Goal: Find specific page/section: Find specific page/section

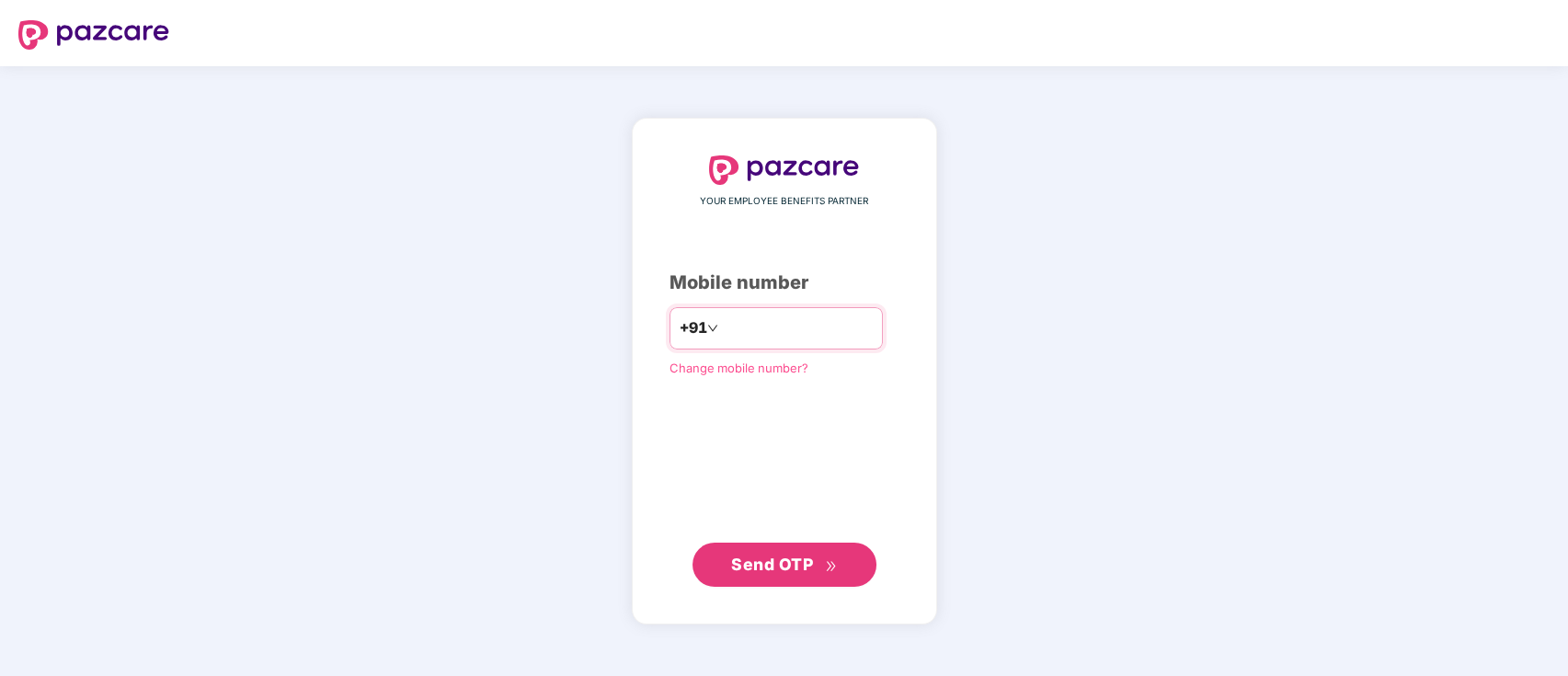
type input "**********"
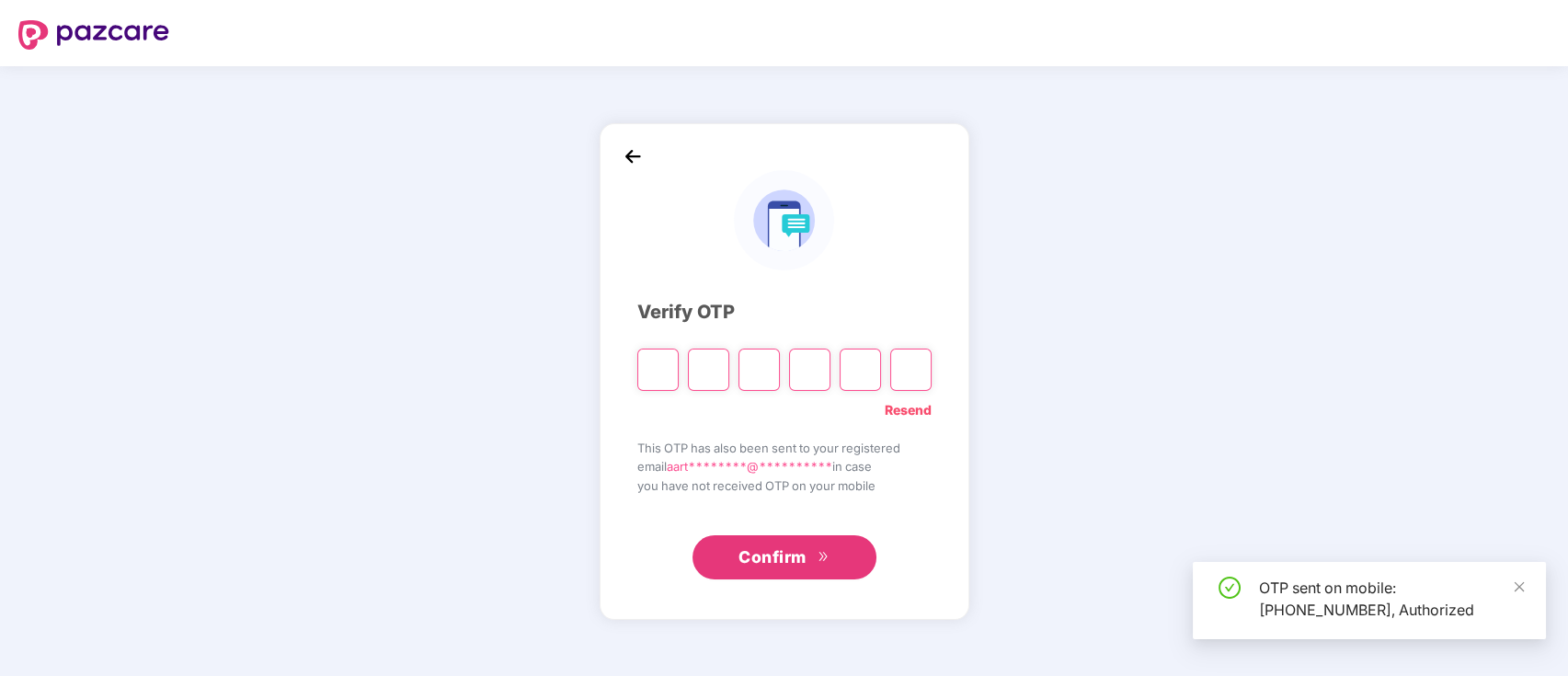
type input "*"
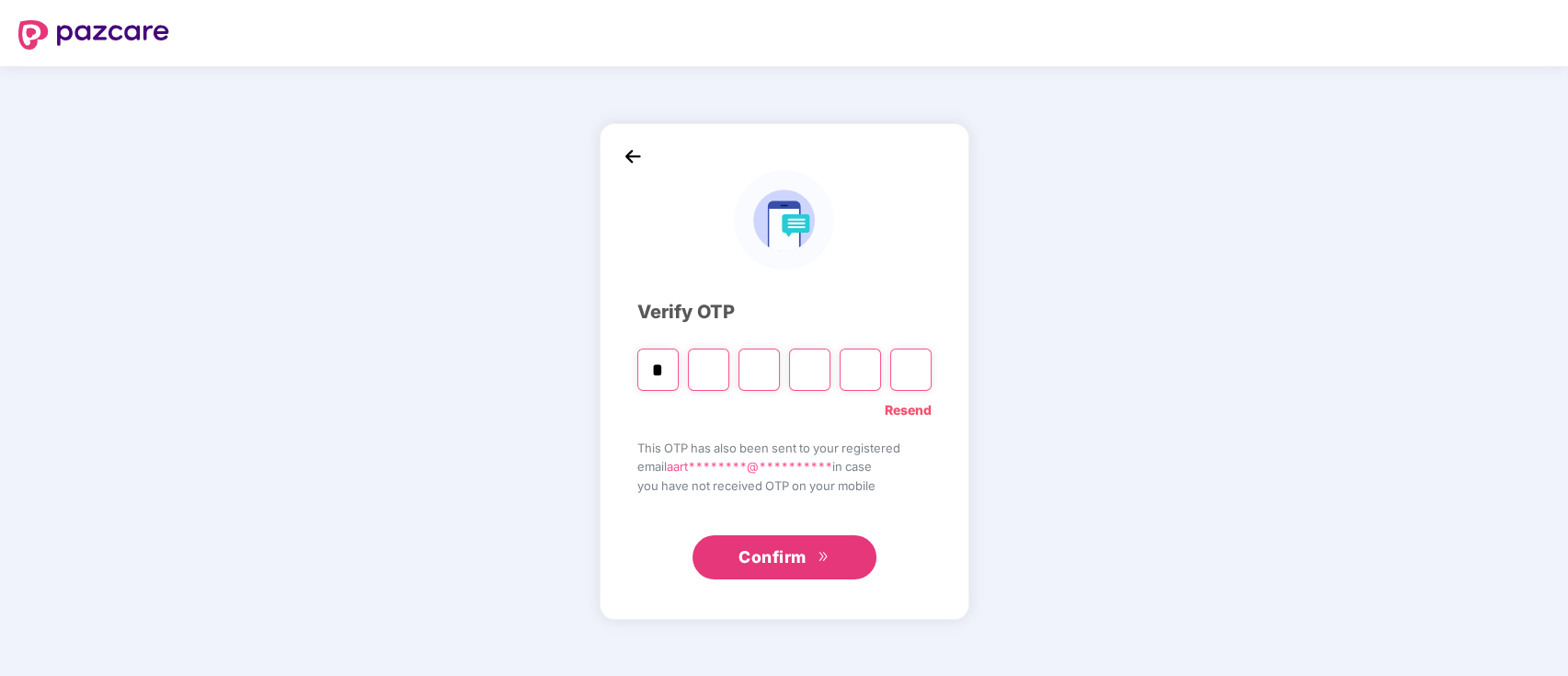
type input "*"
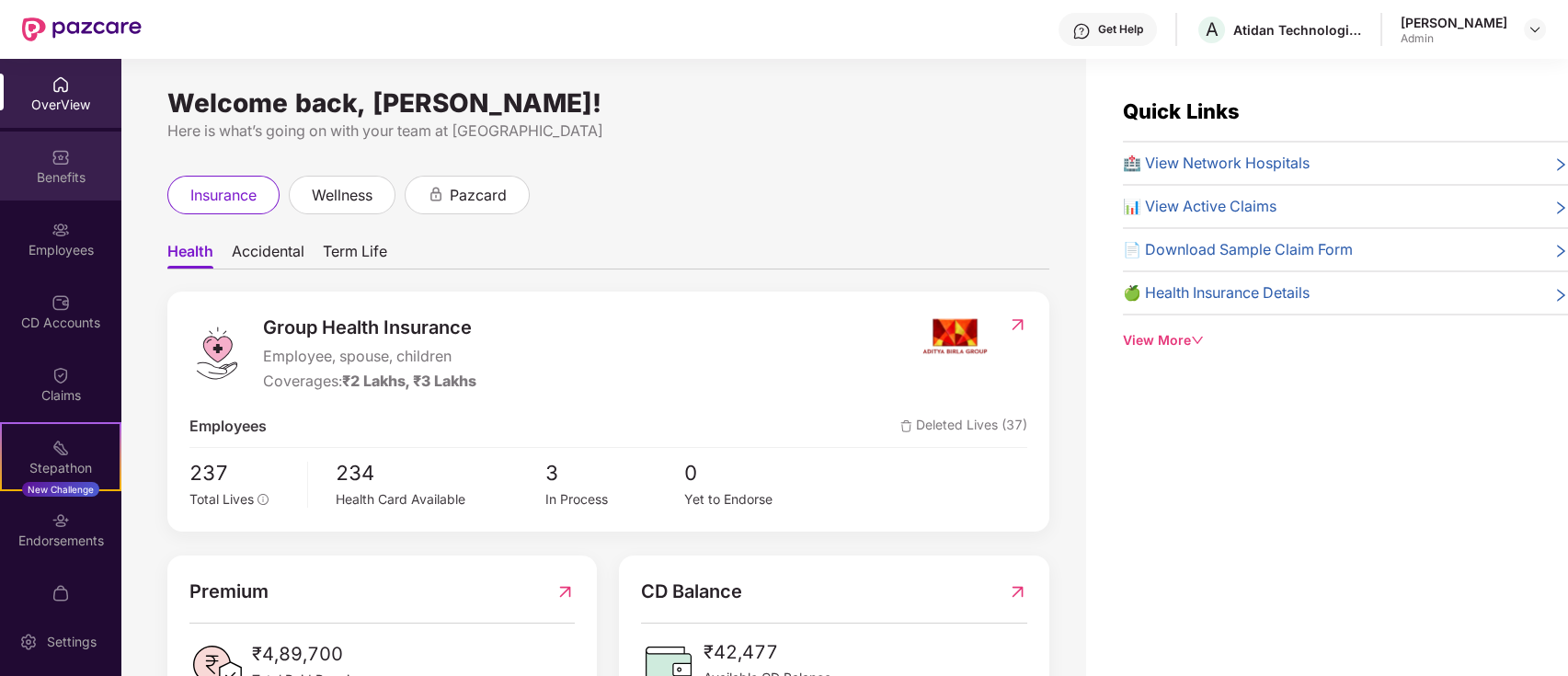
click at [70, 177] on div "Benefits" at bounding box center [61, 178] width 121 height 18
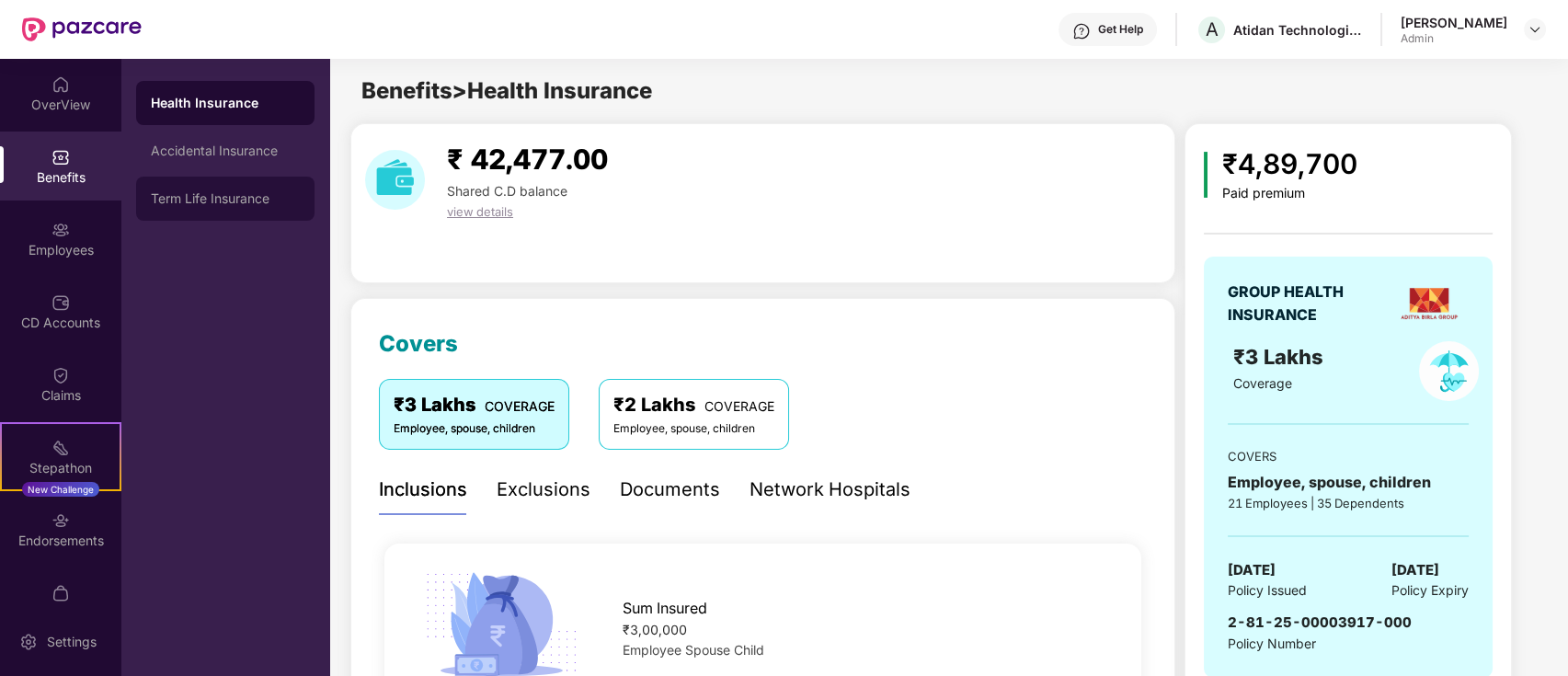
click at [212, 199] on div "Term Life Insurance" at bounding box center [225, 199] width 149 height 15
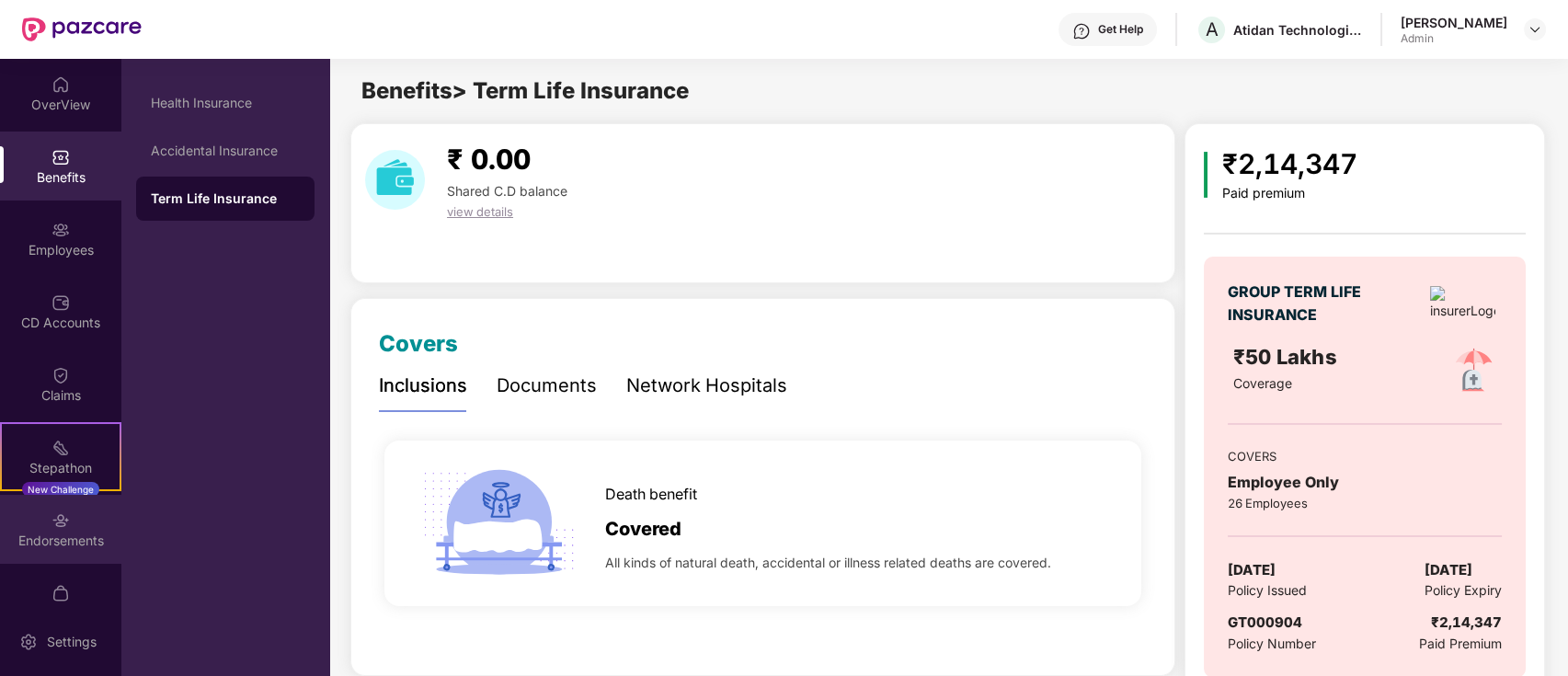
click at [89, 512] on div "Endorsements" at bounding box center [61, 529] width 121 height 69
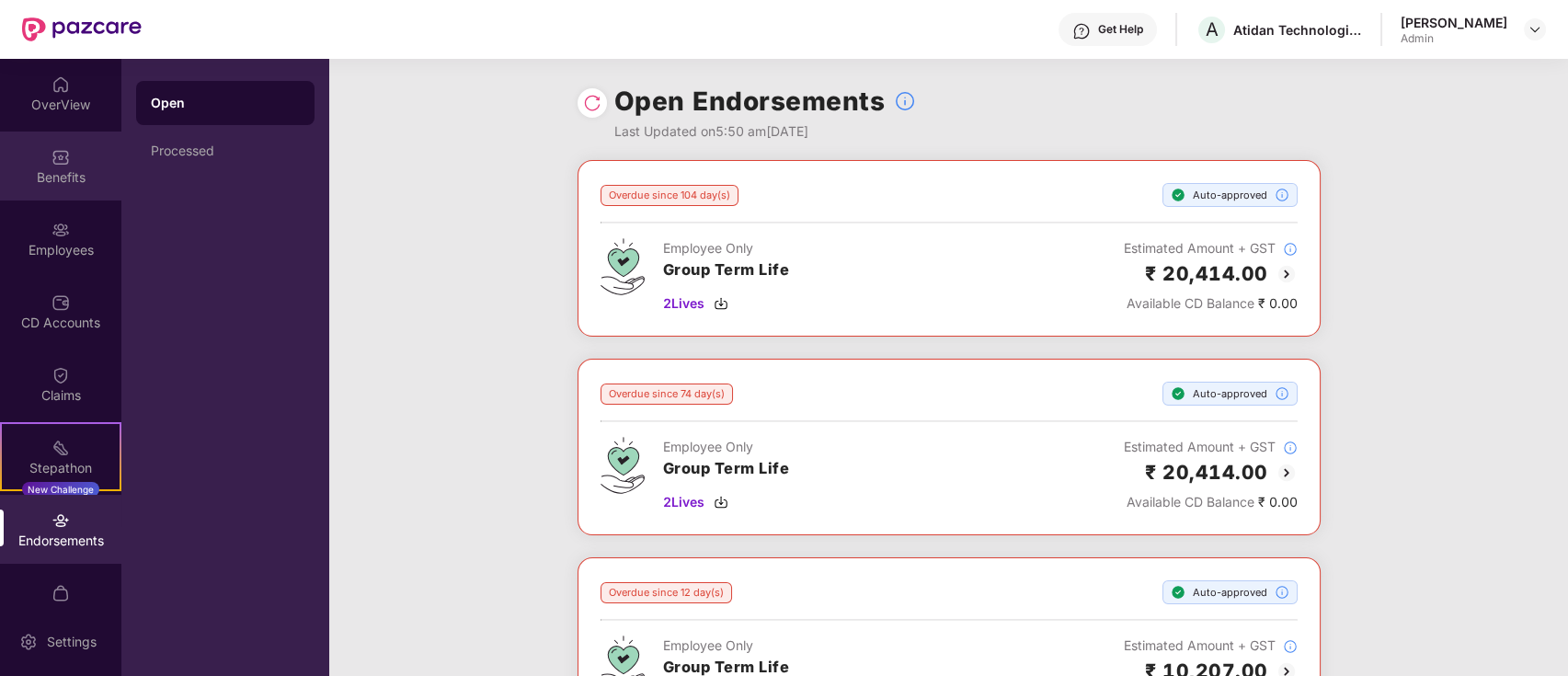
click at [52, 152] on img at bounding box center [61, 157] width 18 height 18
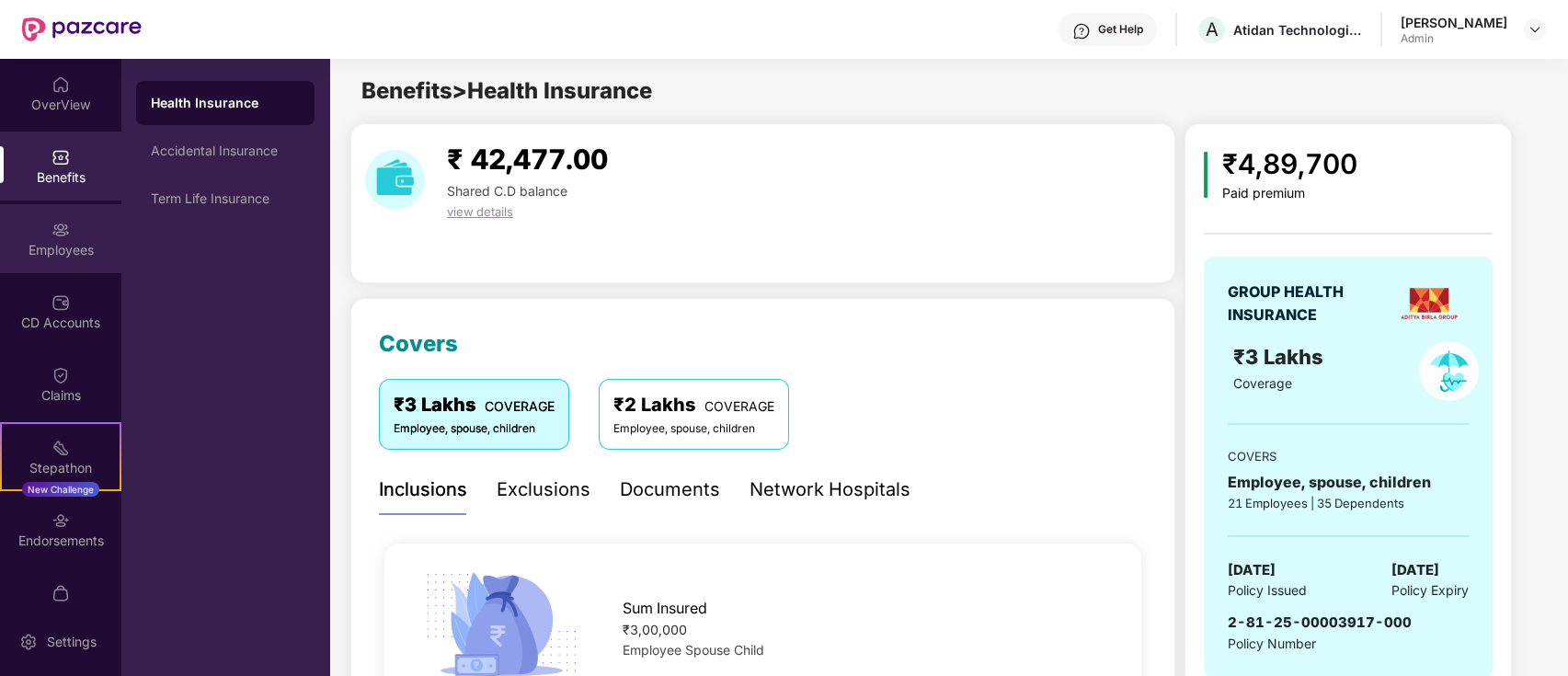
click at [74, 233] on div "Employees" at bounding box center [61, 238] width 121 height 69
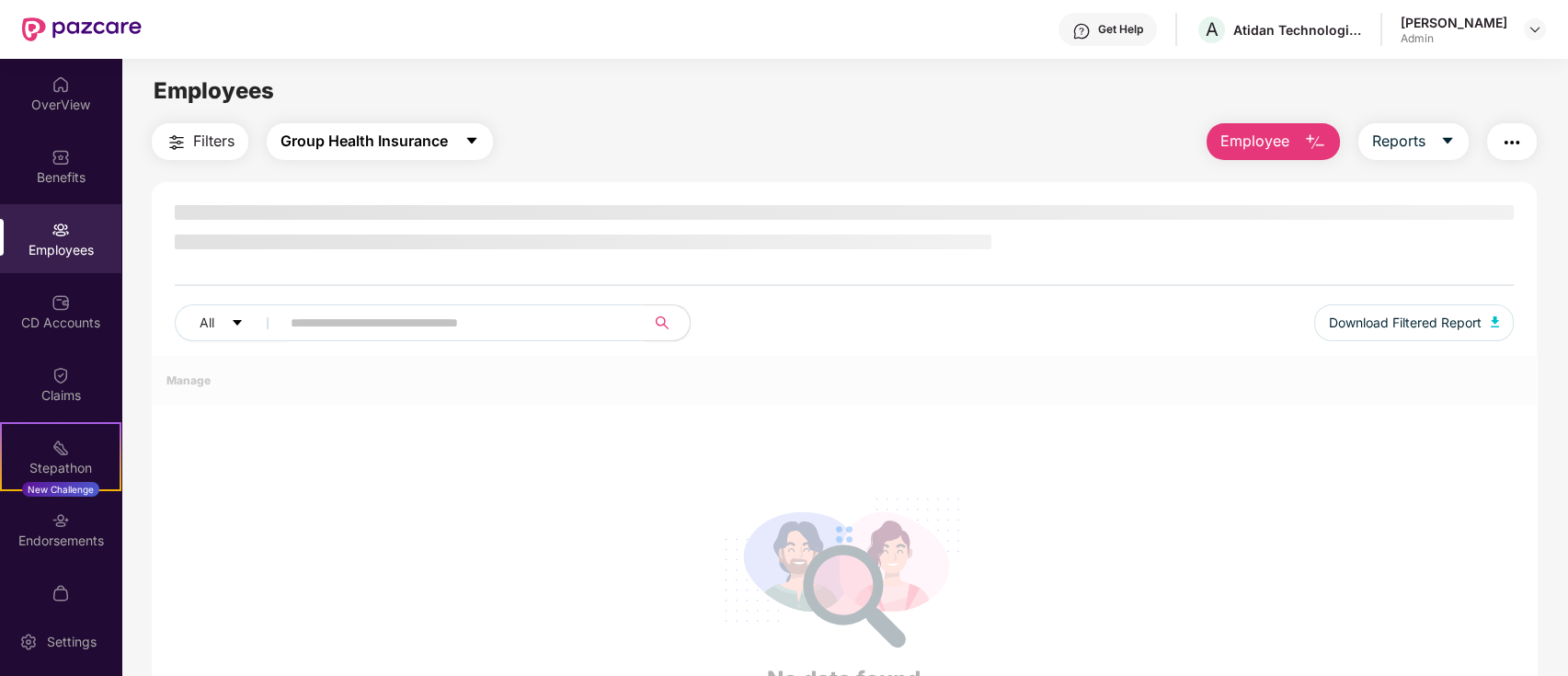
click at [422, 124] on button "Group Health Insurance" at bounding box center [380, 142] width 226 height 37
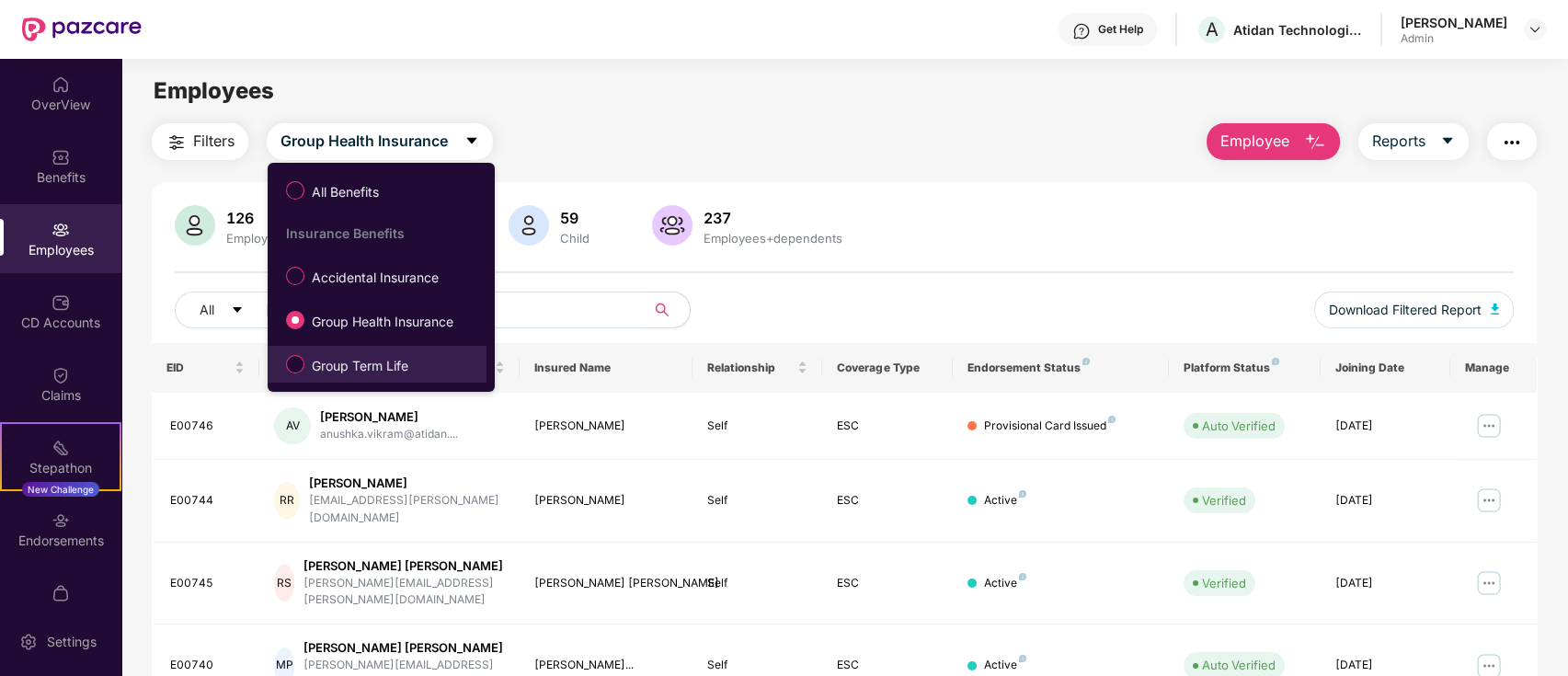
click at [285, 373] on label "Group Term Life" at bounding box center [350, 364] width 148 height 31
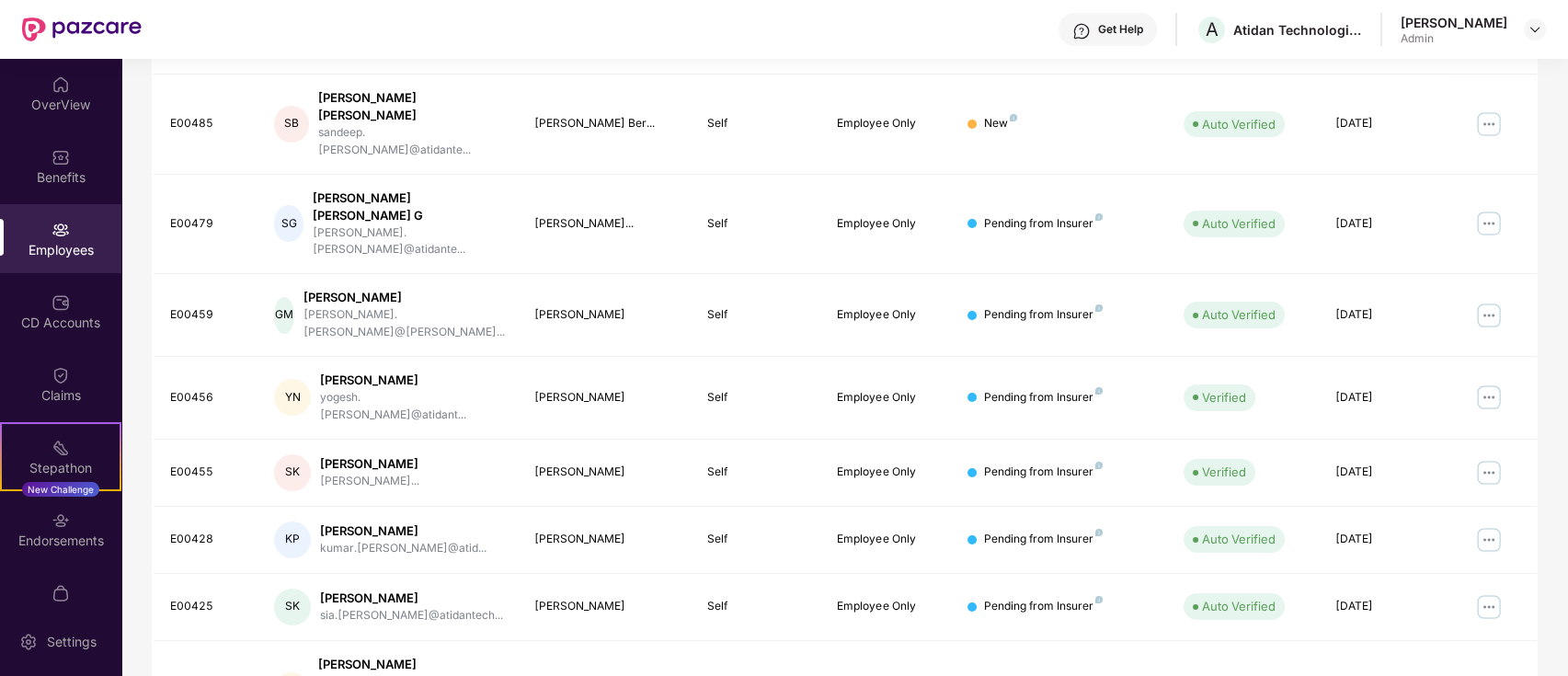
scroll to position [85, 0]
